Goal: Information Seeking & Learning: Learn about a topic

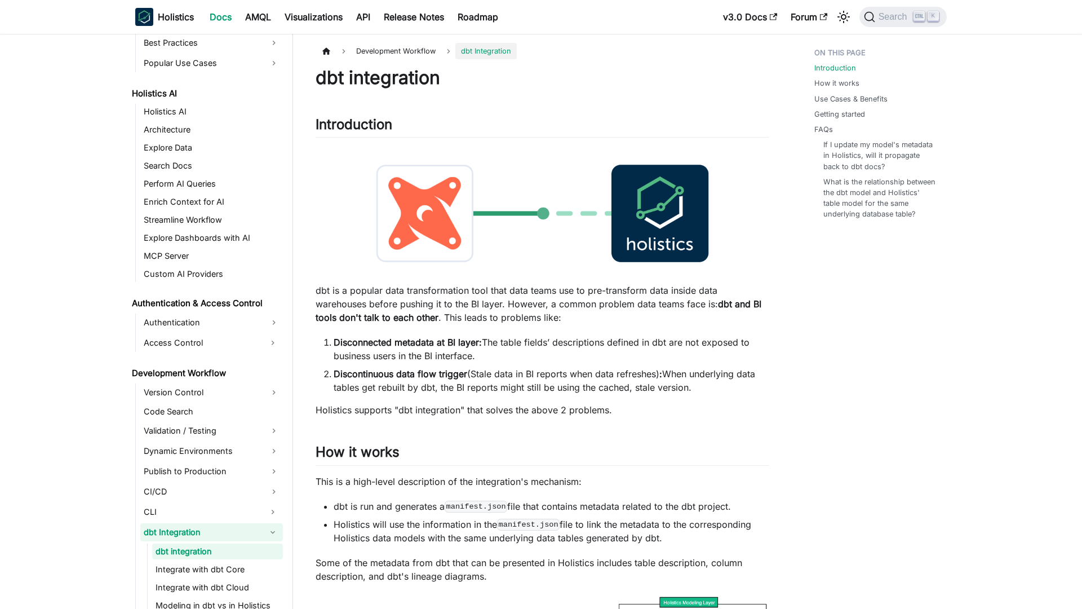
scroll to position [595, 0]
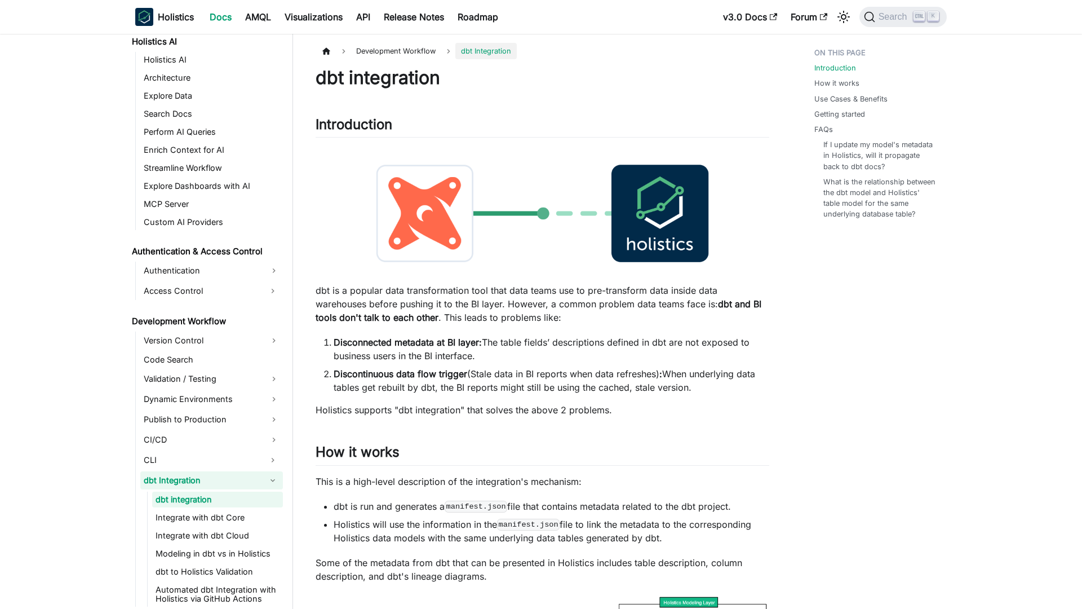
scroll to position [595, 0]
